Goal: Task Accomplishment & Management: Manage account settings

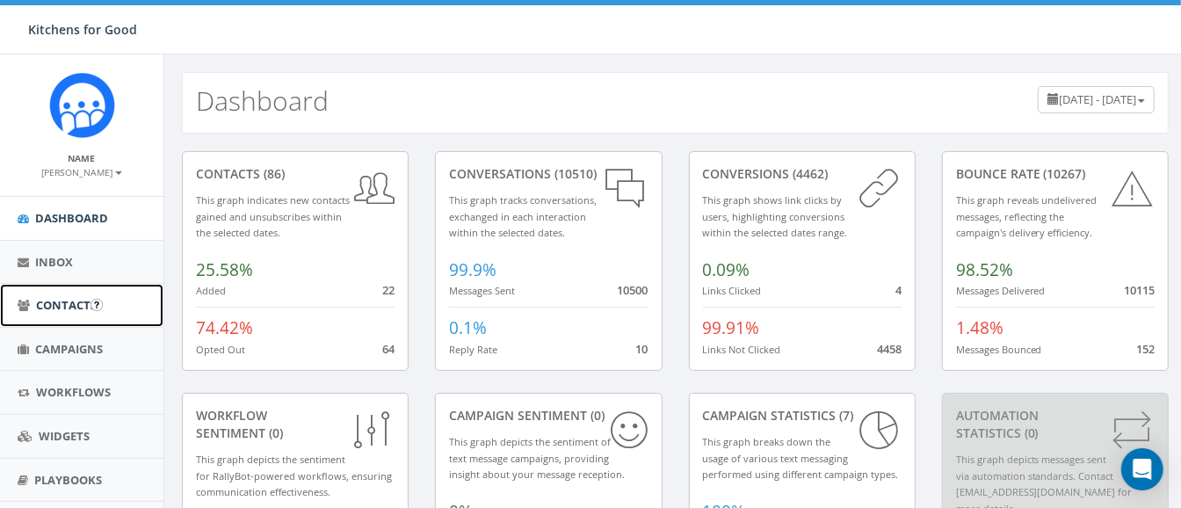
click at [53, 304] on span "Contacts" at bounding box center [66, 305] width 61 height 16
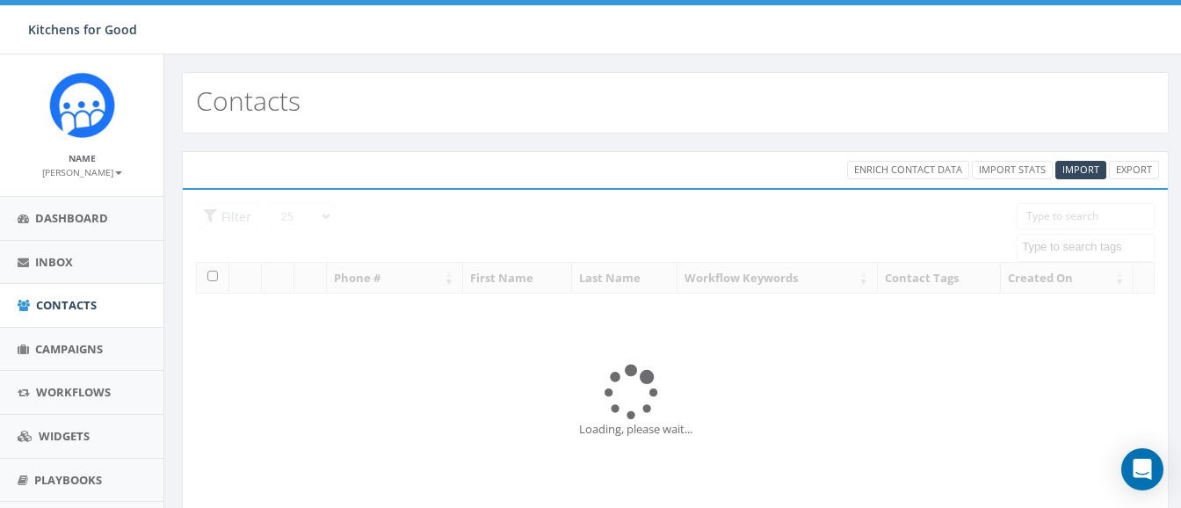
select select
click at [61, 347] on span "Campaigns" at bounding box center [69, 349] width 68 height 16
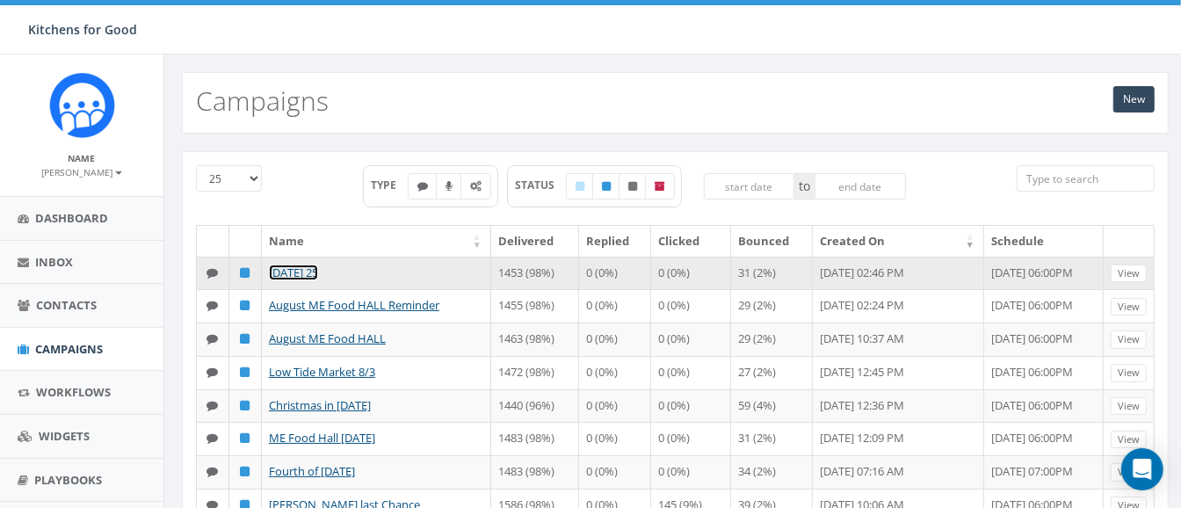
click at [318, 274] on link "[DATE] 25" at bounding box center [293, 273] width 49 height 16
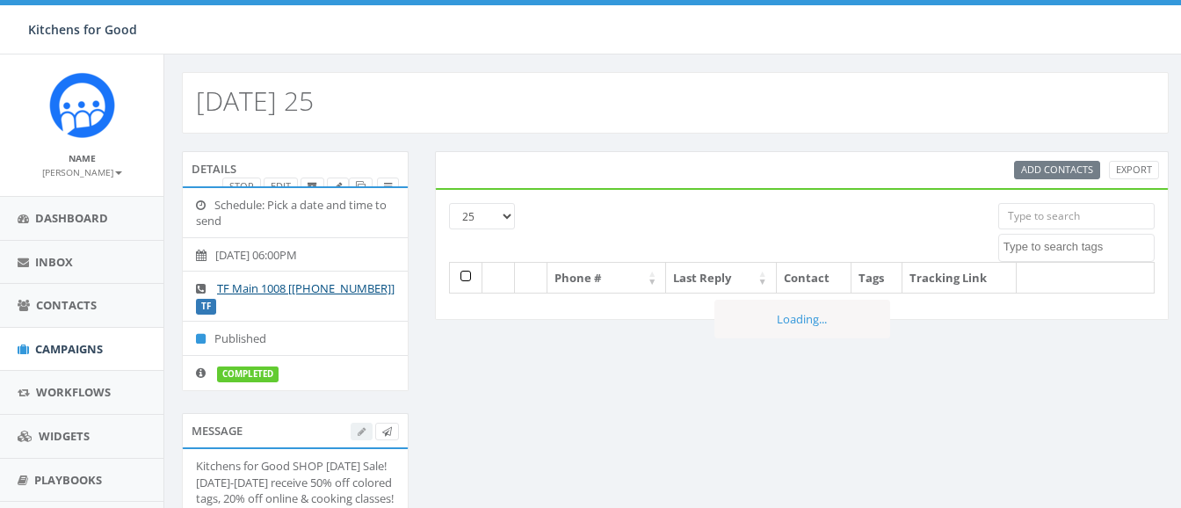
select select
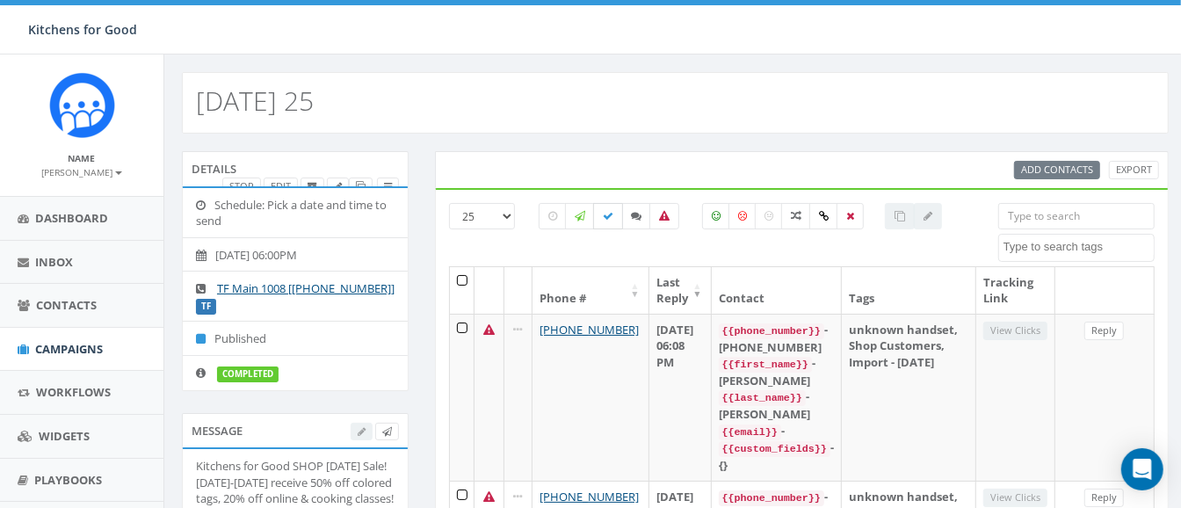
click at [609, 218] on icon at bounding box center [608, 216] width 11 height 11
checkbox input "true"
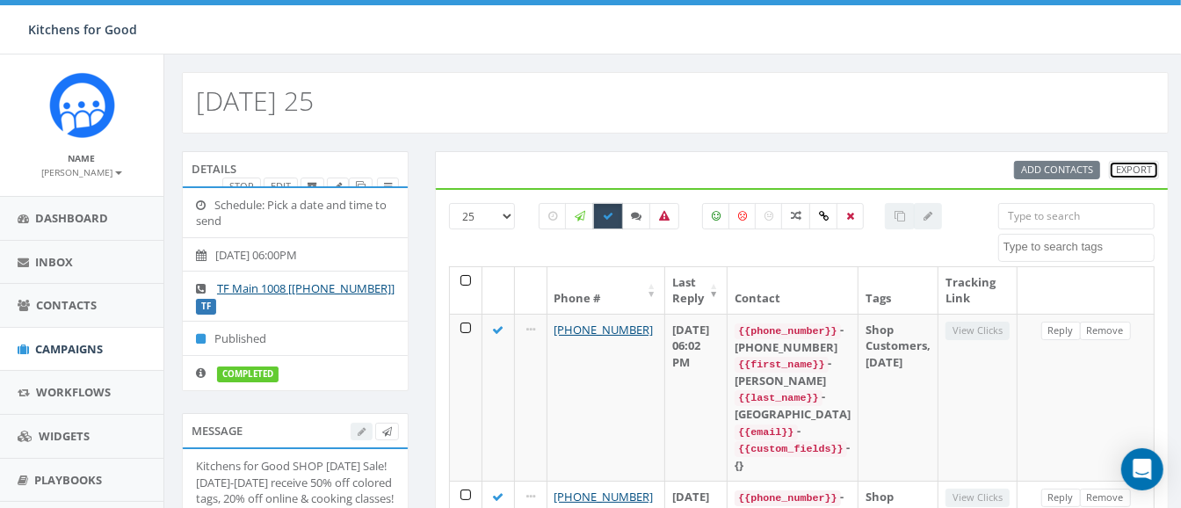
click at [1130, 178] on link "Export" at bounding box center [1134, 170] width 50 height 18
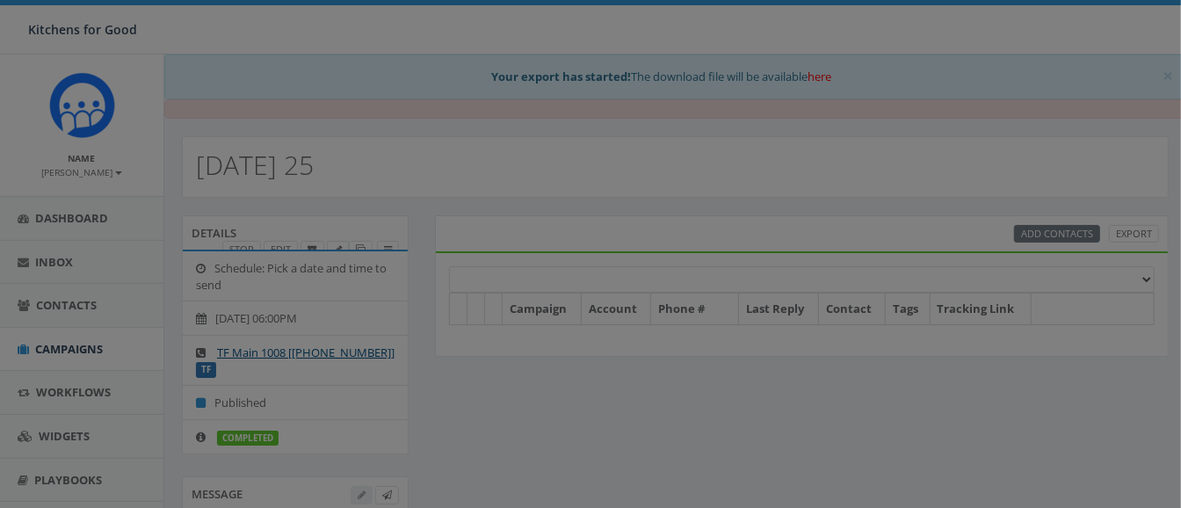
select select
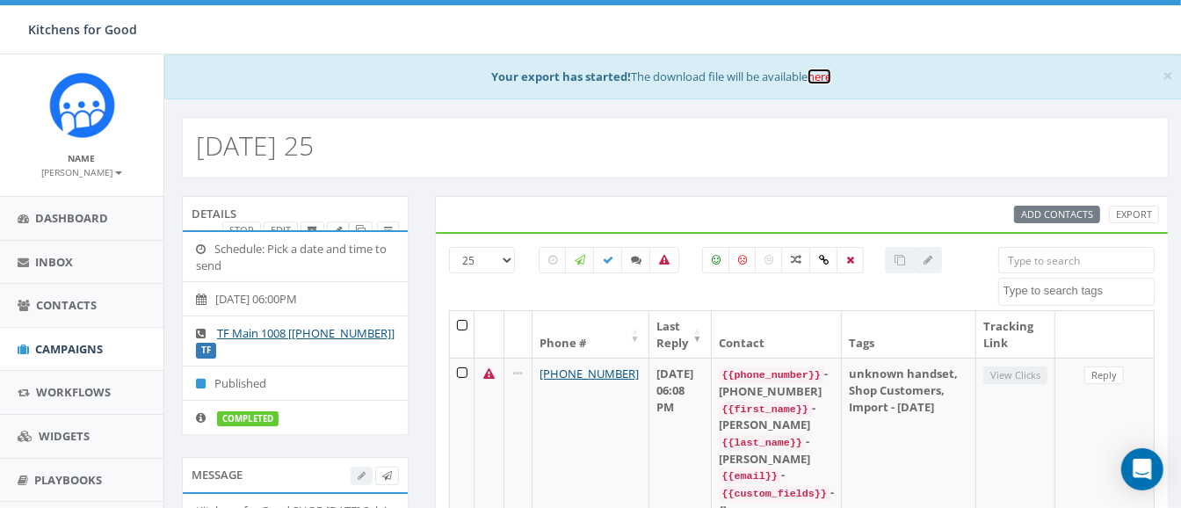
click at [819, 77] on link "here" at bounding box center [820, 77] width 24 height 16
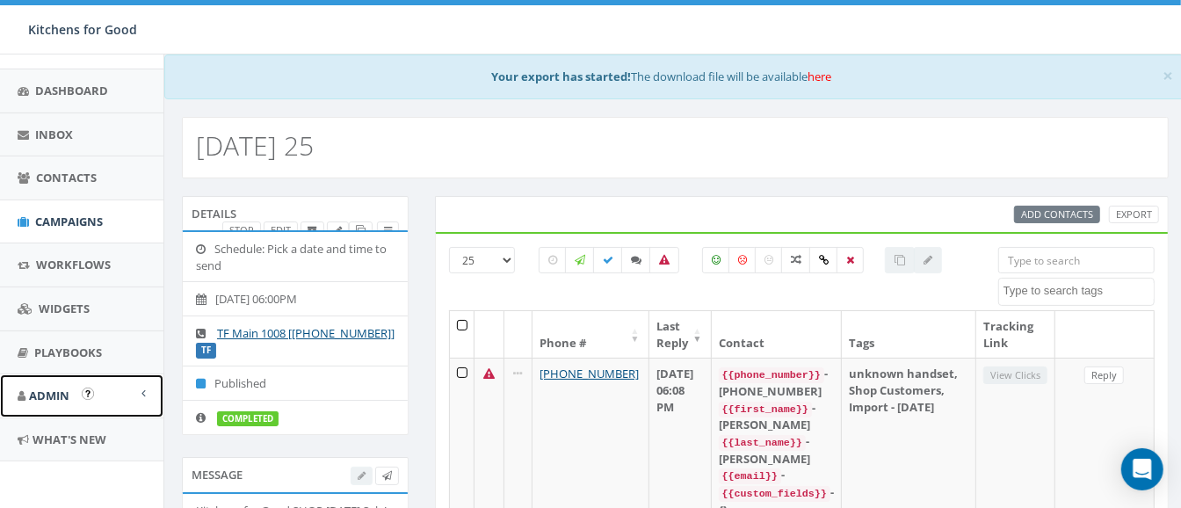
click at [62, 397] on span "Admin" at bounding box center [49, 396] width 40 height 16
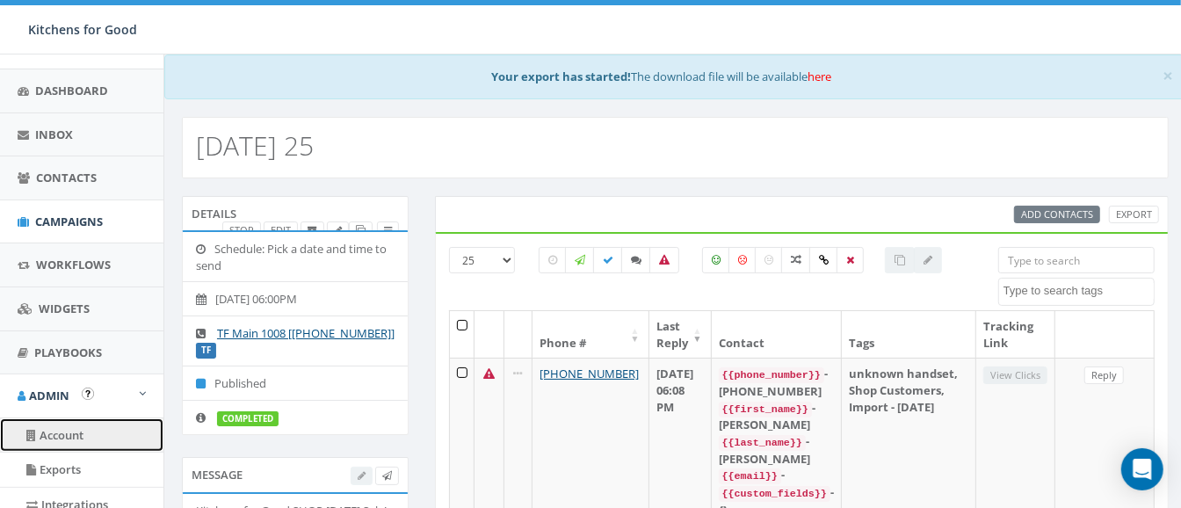
click at [73, 431] on link "Account" at bounding box center [81, 435] width 163 height 34
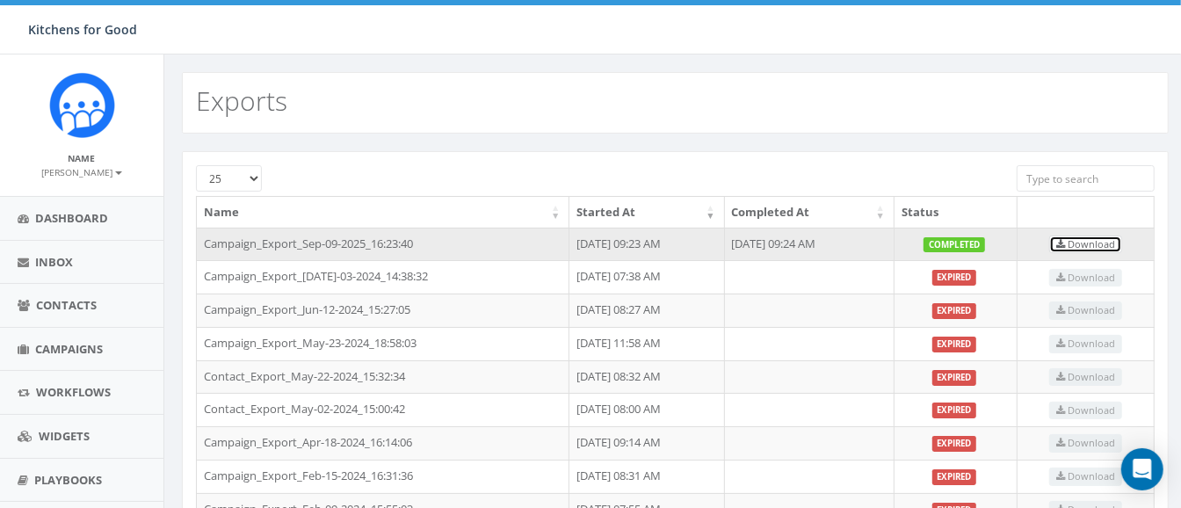
click at [1065, 240] on icon at bounding box center [1060, 245] width 9 height 10
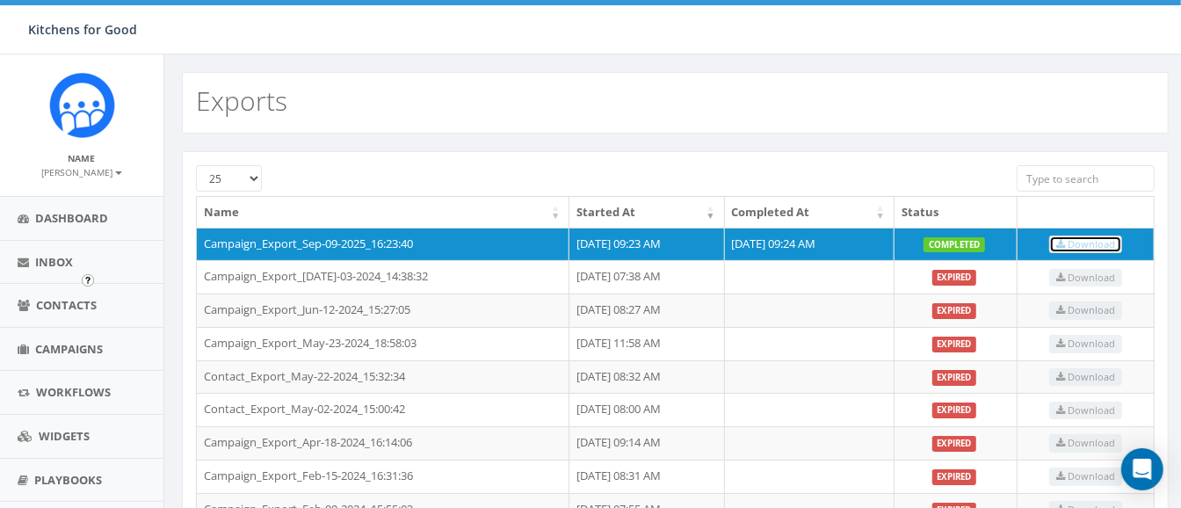
scroll to position [274, 0]
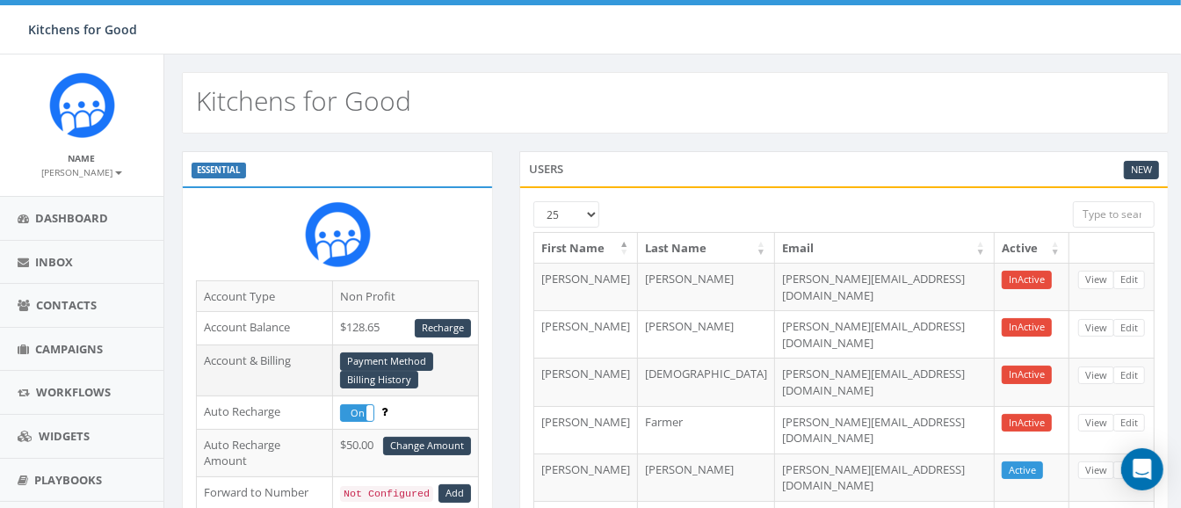
scroll to position [54, 0]
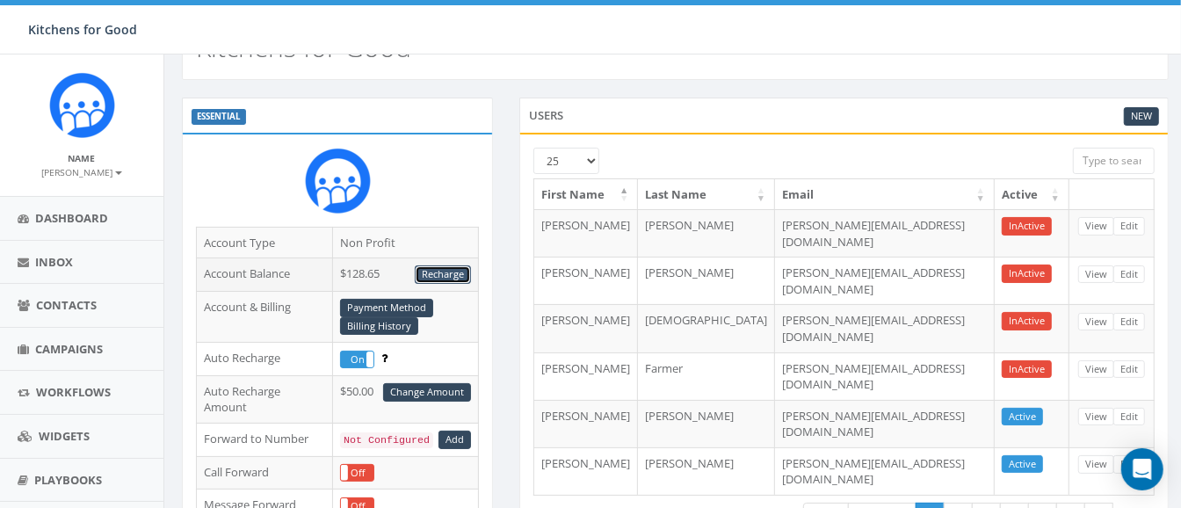
click at [442, 272] on link "Recharge" at bounding box center [443, 274] width 56 height 18
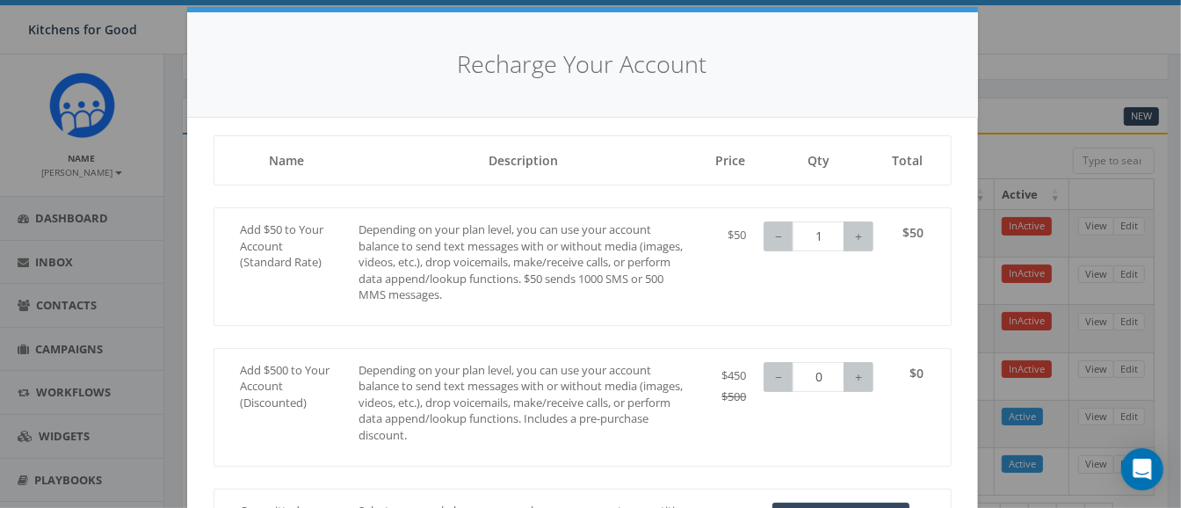
scroll to position [0, 0]
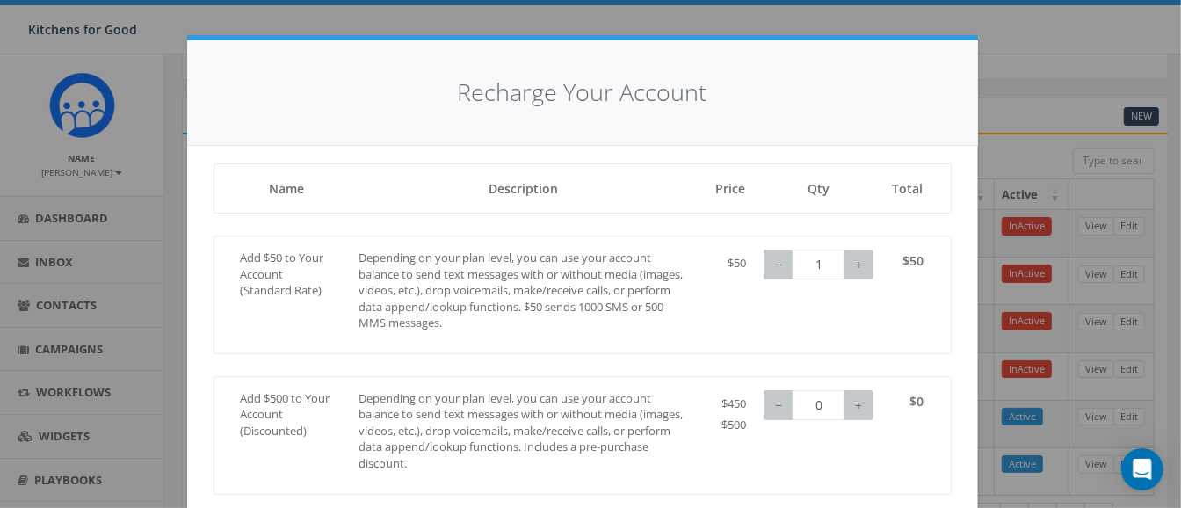
click at [1033, 114] on div "Recharge Your Account Loading, please wait... Name Description Price Qty Total …" at bounding box center [590, 254] width 1181 height 508
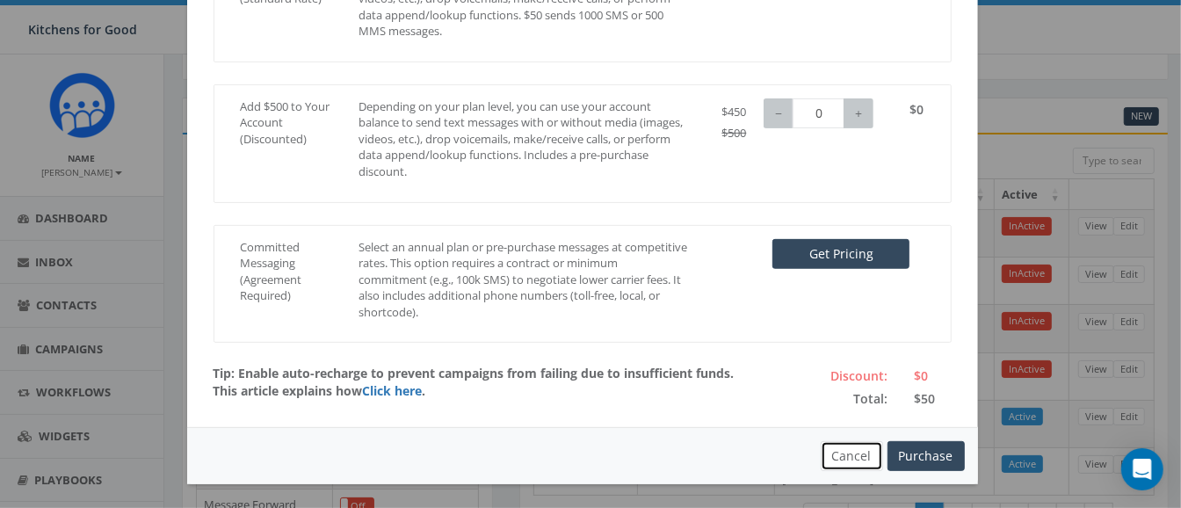
click at [848, 466] on button "Cancel" at bounding box center [852, 456] width 62 height 30
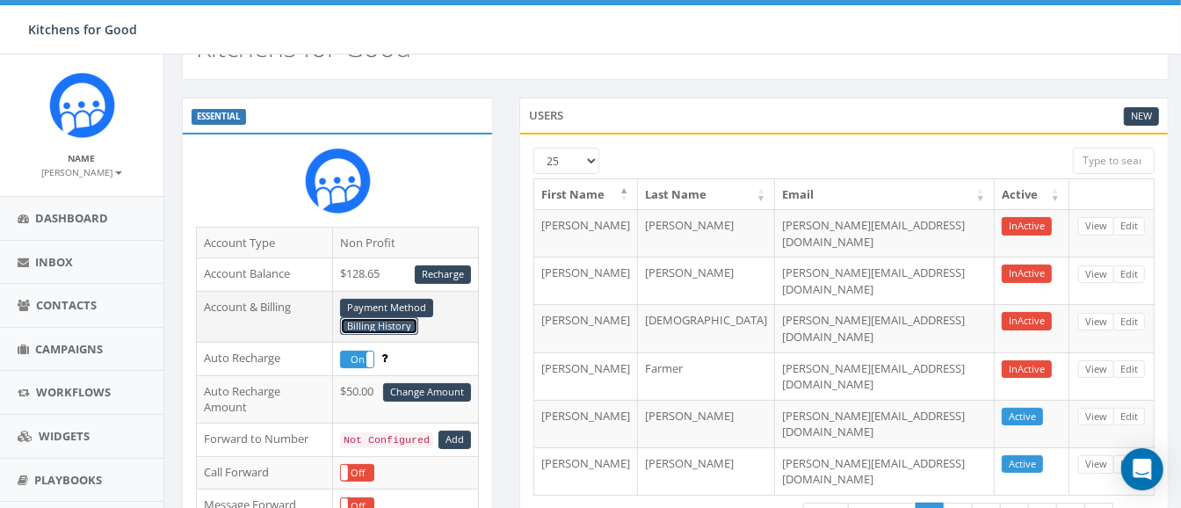
click at [388, 323] on link "Billing History" at bounding box center [379, 326] width 78 height 18
click at [457, 272] on link "Recharge" at bounding box center [443, 274] width 56 height 18
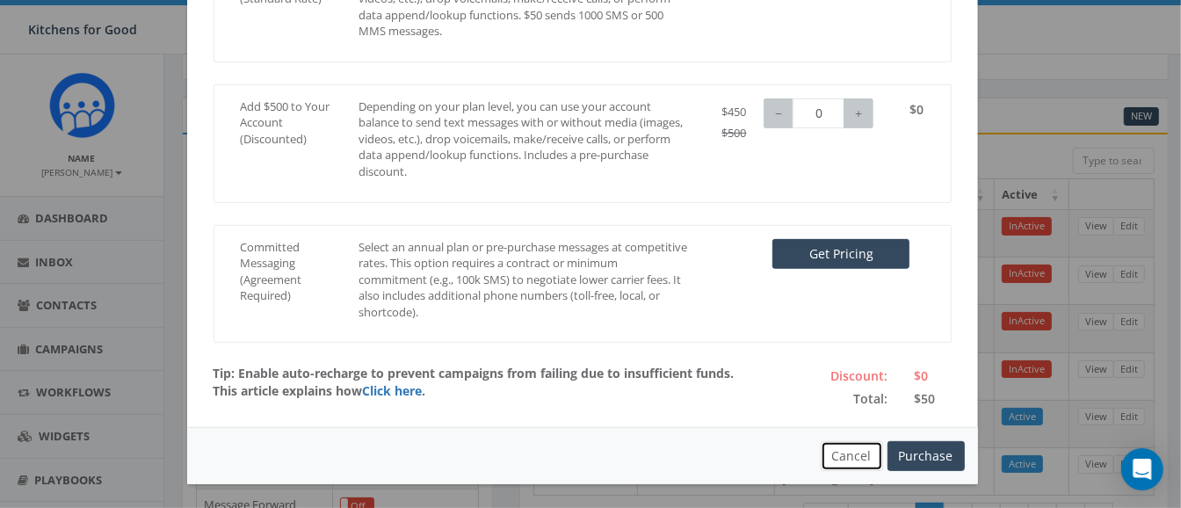
click at [838, 441] on button "Cancel" at bounding box center [852, 456] width 62 height 30
